Goal: Find contact information

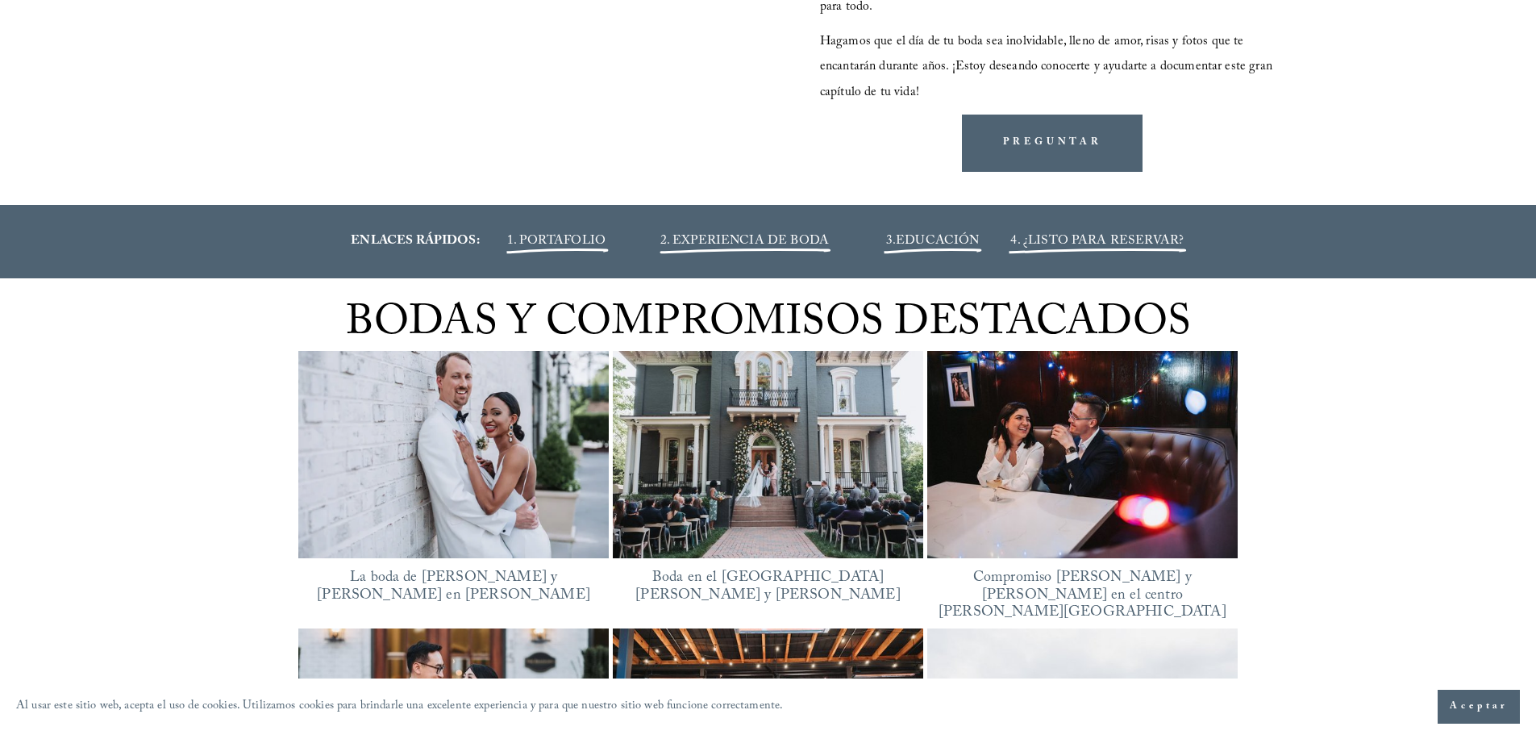
scroll to position [1915, 0]
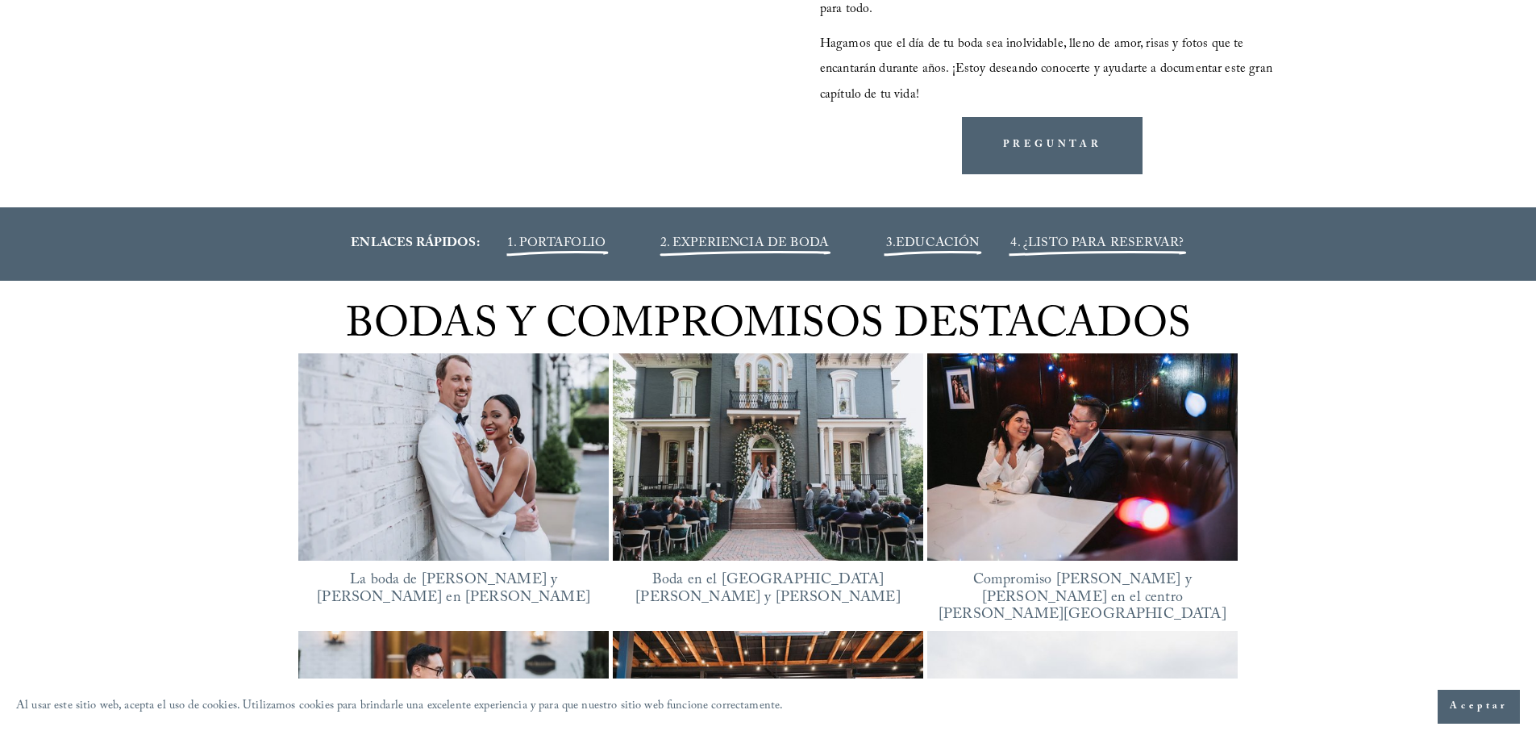
click at [1037, 233] on font "LISTO PARA RESERVAR?" at bounding box center [1106, 244] width 156 height 22
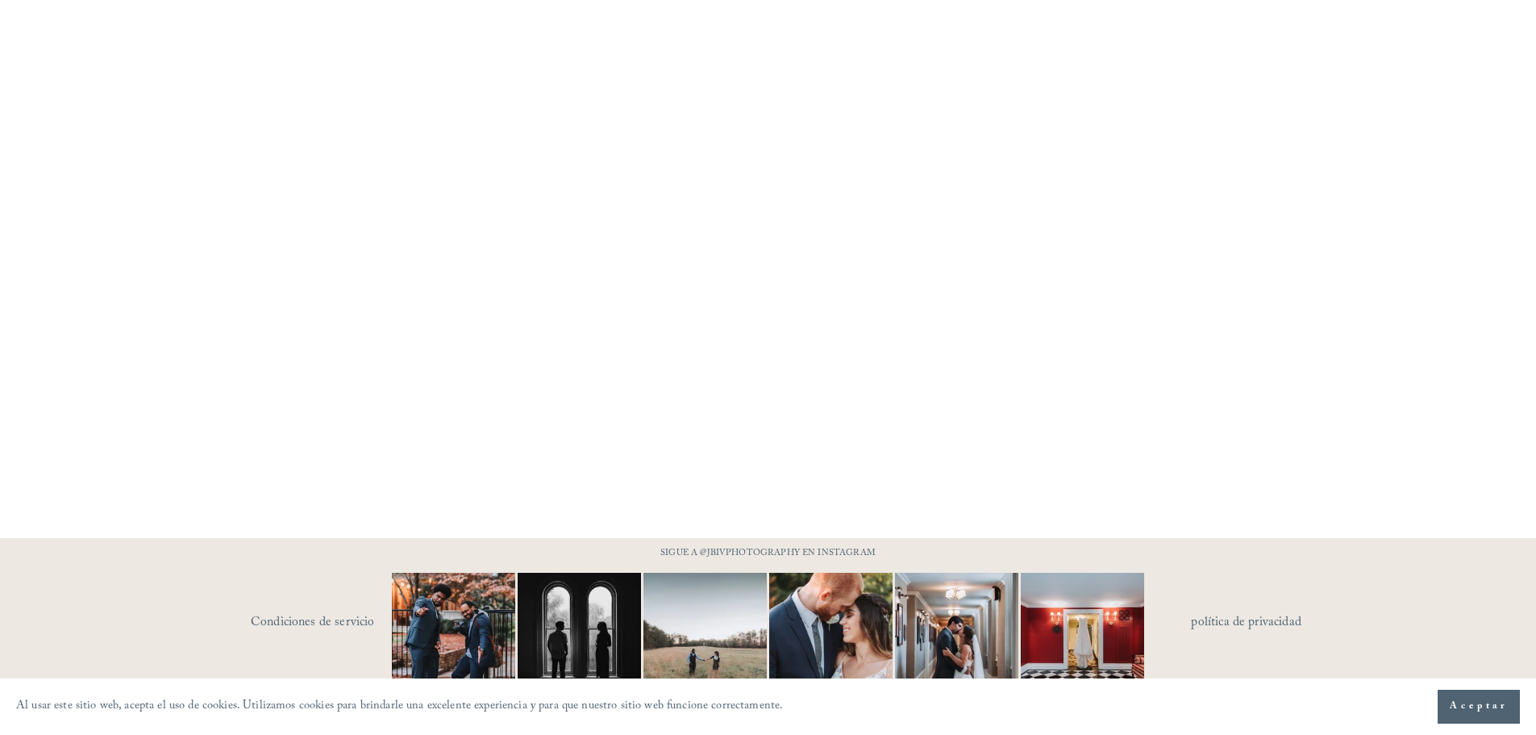
scroll to position [1305, 0]
